Goal: Task Accomplishment & Management: Use online tool/utility

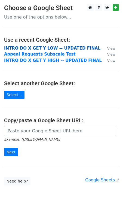
click at [49, 48] on strong "INTRO DO X GET Y LOW -- UPDATED FINAL" at bounding box center [52, 48] width 96 height 5
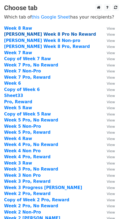
click at [30, 33] on strong "[PERSON_NAME] Week 8 Pro No Reward" at bounding box center [50, 34] width 92 height 5
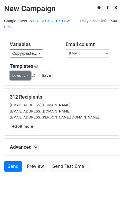
click at [25, 76] on link "Load..." at bounding box center [20, 75] width 21 height 8
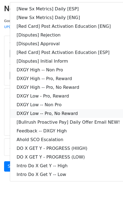
click at [44, 112] on link "DXGY Low -- Pro, No Reward" at bounding box center [68, 113] width 116 height 9
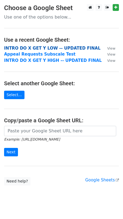
click at [23, 48] on strong "INTRO DO X GET Y LOW -- UPDATED FINAL" at bounding box center [52, 48] width 96 height 5
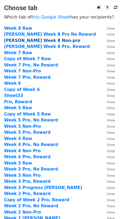
click at [26, 40] on strong "Meredith Week 8 Non-pro" at bounding box center [42, 40] width 76 height 5
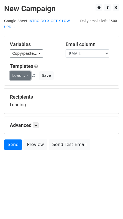
click at [27, 75] on link "Load..." at bounding box center [20, 75] width 21 height 8
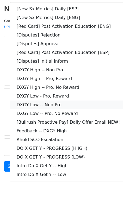
click at [46, 105] on link "DXGY Low -- Non Pro" at bounding box center [68, 104] width 116 height 9
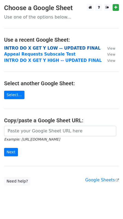
click at [33, 49] on strong "INTRO DO X GET Y LOW -- UPDATED FINAL" at bounding box center [52, 48] width 96 height 5
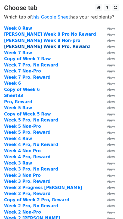
click at [34, 48] on strong "Meredith Week 8 Pro, Reward" at bounding box center [47, 46] width 86 height 5
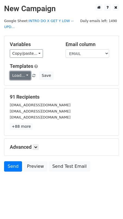
click at [25, 78] on link "Load..." at bounding box center [20, 75] width 21 height 8
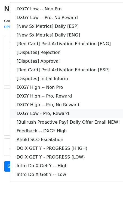
click at [55, 114] on link "DXGY Low - Pro, Reward" at bounding box center [68, 113] width 116 height 9
